Goal: Task Accomplishment & Management: Manage account settings

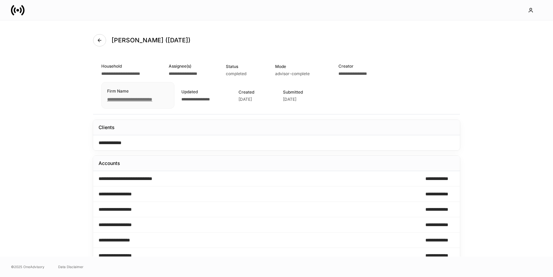
click at [18, 14] on icon at bounding box center [18, 10] width 14 height 14
click at [23, 9] on icon at bounding box center [18, 10] width 14 height 14
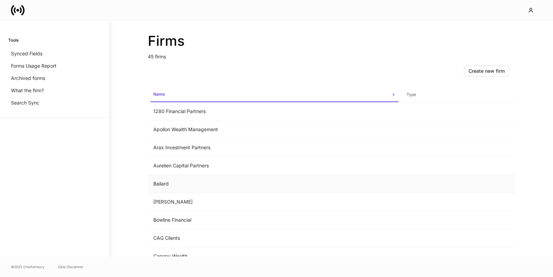
scroll to position [254, 0]
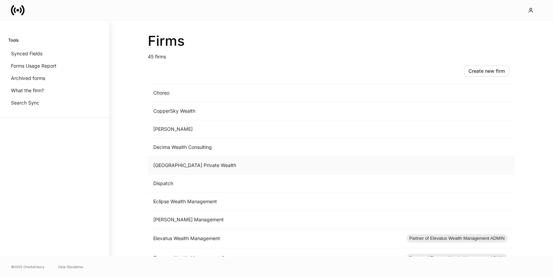
click at [171, 165] on td "Dial Square Private Wealth" at bounding box center [274, 166] width 253 height 18
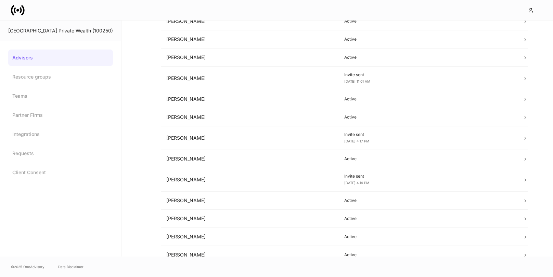
scroll to position [161, 0]
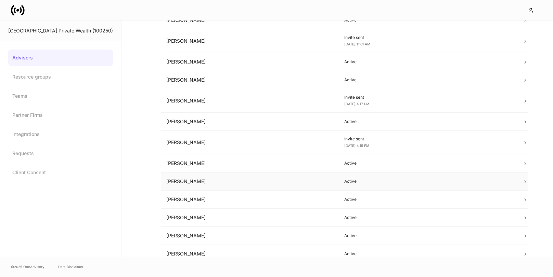
click at [266, 185] on td "Nazgol Nekoomaram" at bounding box center [250, 182] width 178 height 18
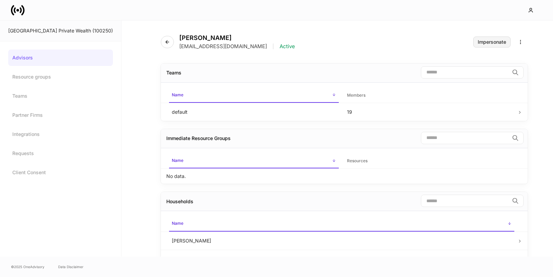
click at [477, 44] on div "Impersonate" at bounding box center [491, 42] width 28 height 5
drag, startPoint x: 232, startPoint y: 39, endPoint x: 170, endPoint y: 38, distance: 61.9
click at [179, 38] on h4 "Nazgol Nekoomaram" at bounding box center [237, 38] width 116 height 8
copy h4 "Nazgol Nekoomaram"
